Goal: Check status: Check status

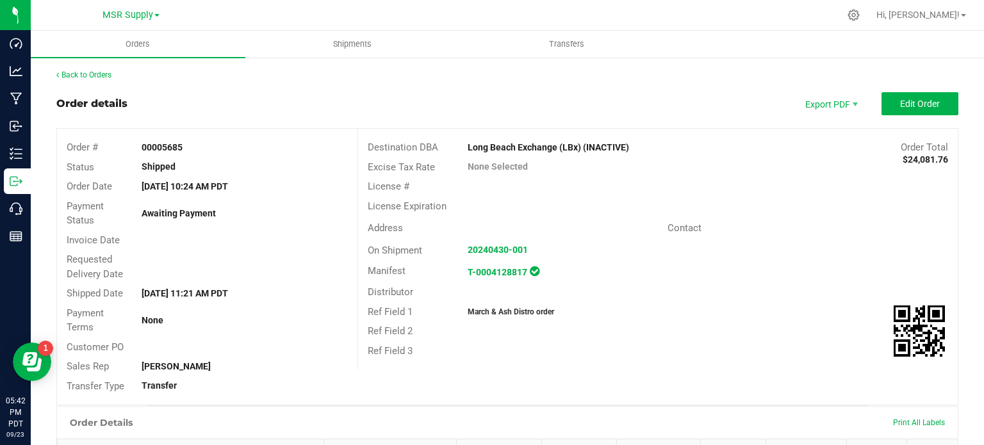
click at [97, 77] on link "Back to Orders" at bounding box center [83, 75] width 55 height 9
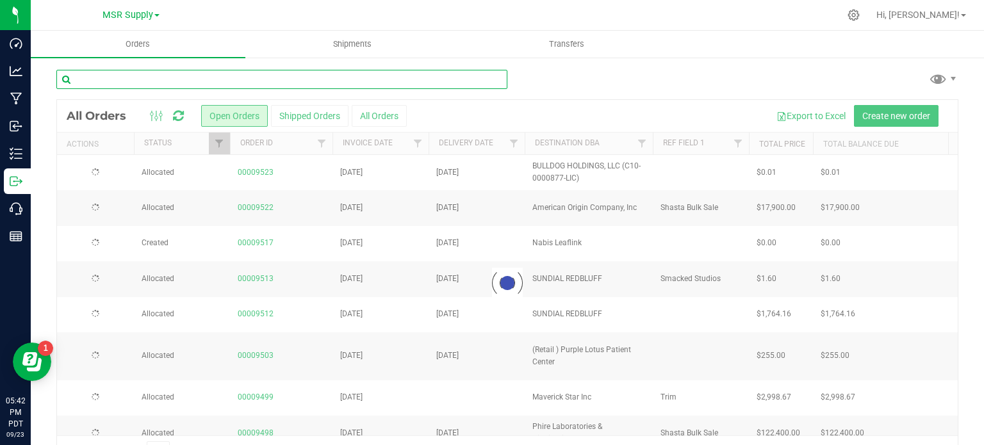
click at [256, 76] on input "text" at bounding box center [281, 79] width 451 height 19
paste input "00005685"
type input "00005685"
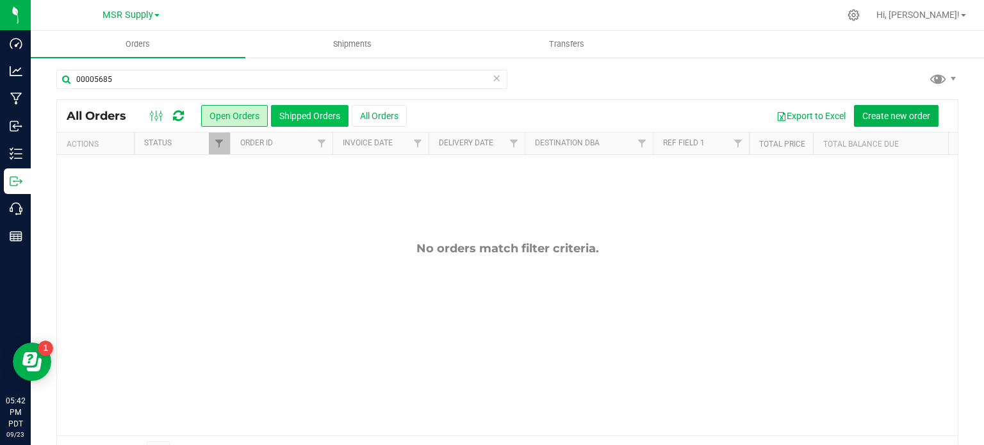
click at [336, 117] on button "Shipped Orders" at bounding box center [310, 116] width 78 height 22
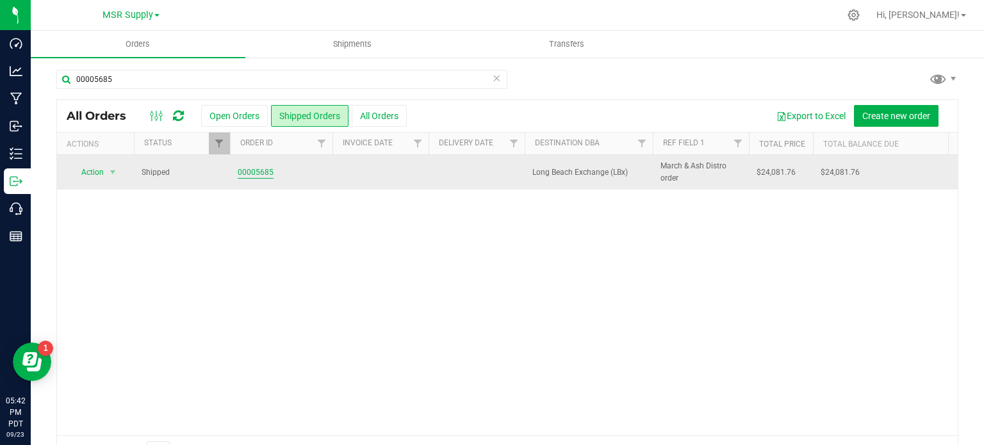
click at [263, 176] on link "00005685" at bounding box center [256, 173] width 36 height 12
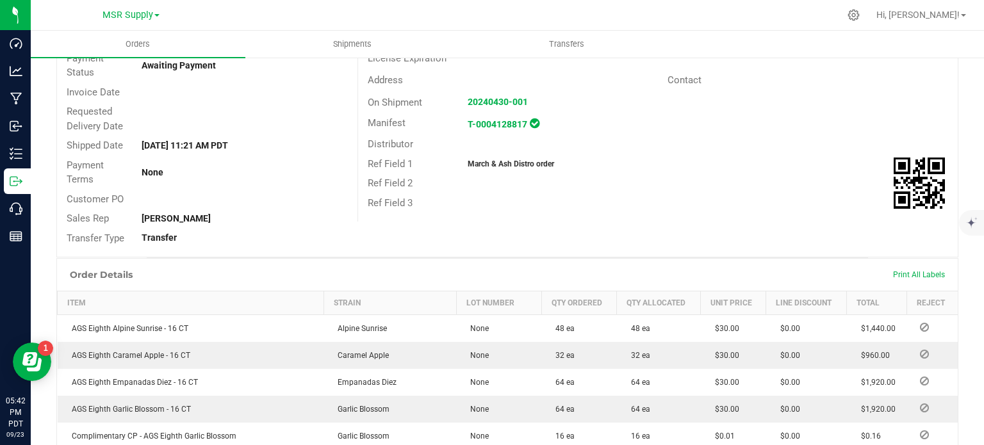
scroll to position [10, 0]
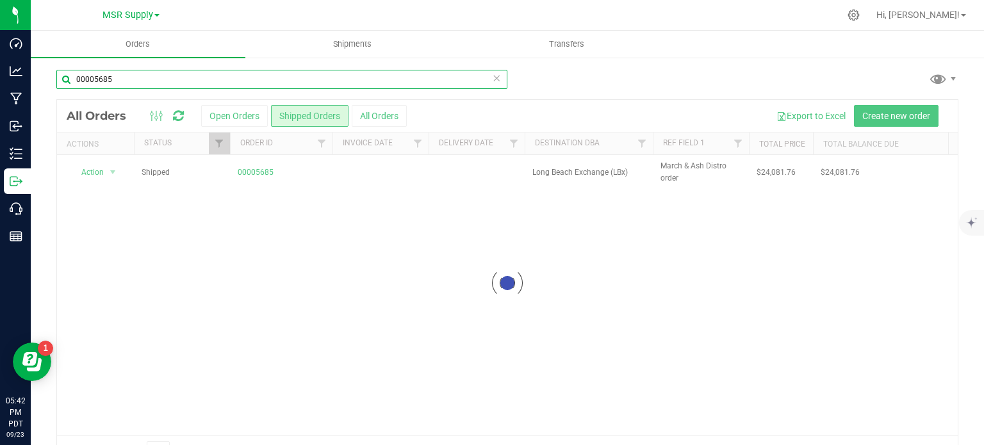
click at [244, 82] on input "00005685" at bounding box center [281, 79] width 451 height 19
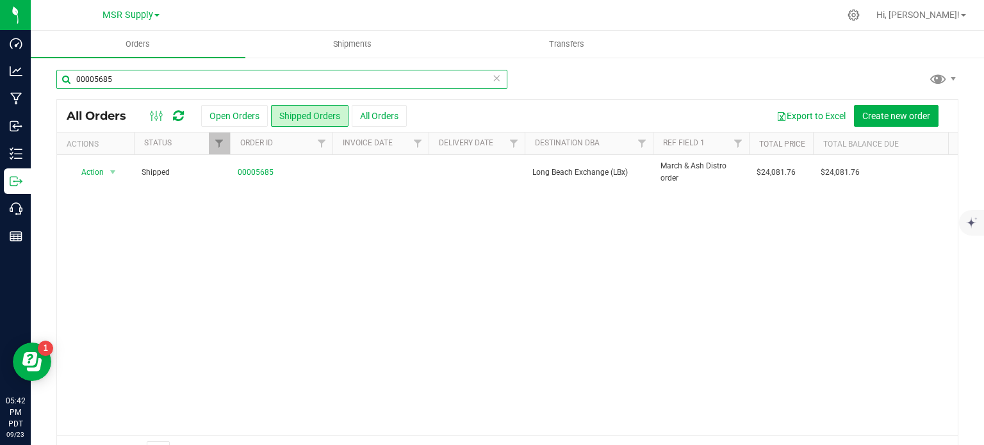
click at [244, 82] on input "00005685" at bounding box center [281, 79] width 451 height 19
paste input "079"
type input "00005079"
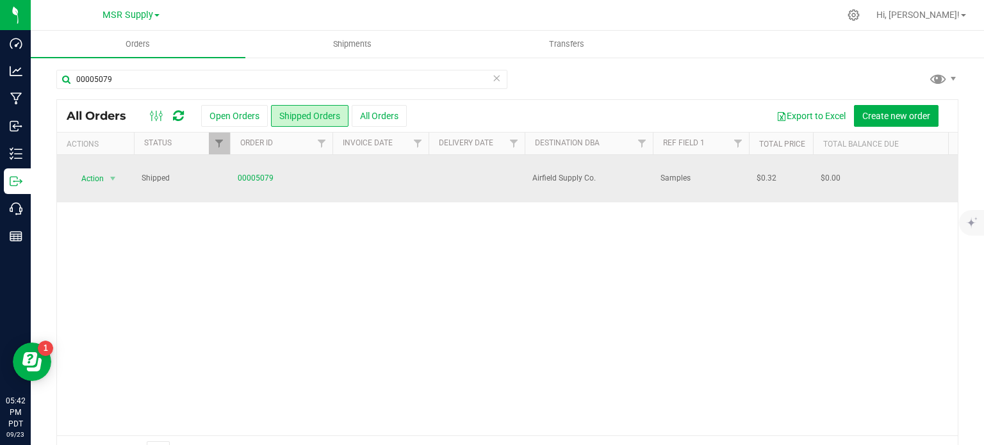
click at [236, 167] on td "00005079" at bounding box center [281, 178] width 103 height 47
click at [244, 176] on link "00005079" at bounding box center [256, 178] width 36 height 12
